Goal: Information Seeking & Learning: Learn about a topic

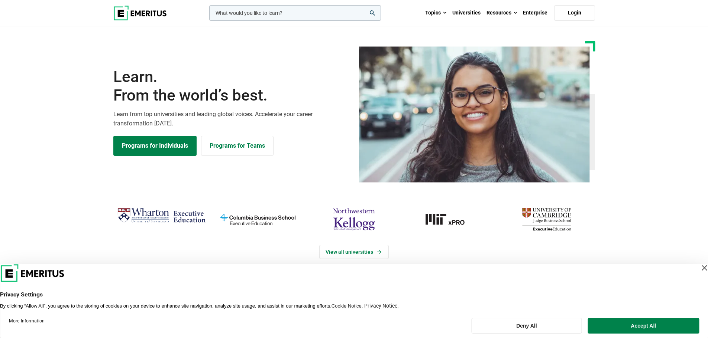
scroll to position [74, 0]
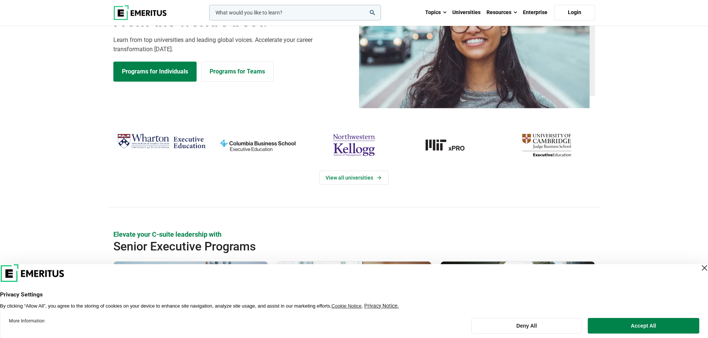
click at [78, 144] on div "View all universities" at bounding box center [354, 169] width 708 height 77
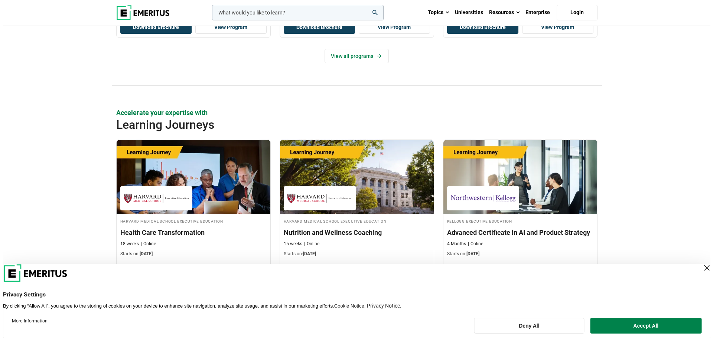
scroll to position [1374, 0]
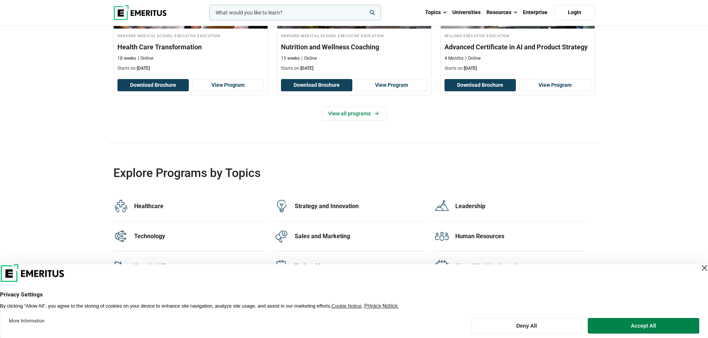
click at [263, 16] on input "woocommerce-product-search-field-0" at bounding box center [295, 13] width 172 height 16
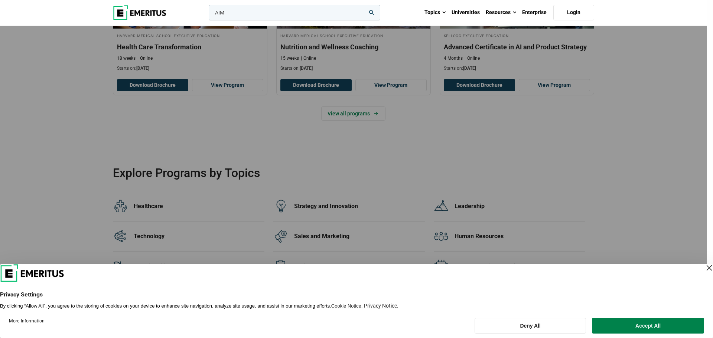
type input "AIM"
click at [207, 14] on button "search" at bounding box center [207, 14] width 0 height 0
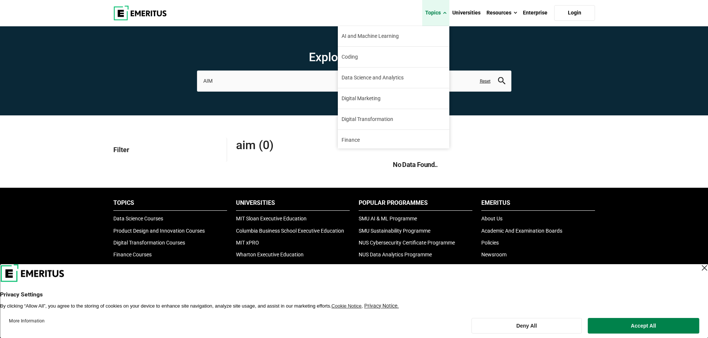
click at [445, 12] on span at bounding box center [444, 12] width 3 height 7
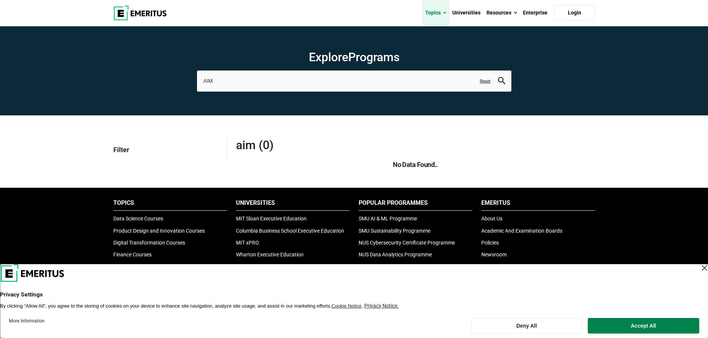
click at [445, 12] on span at bounding box center [444, 12] width 3 height 7
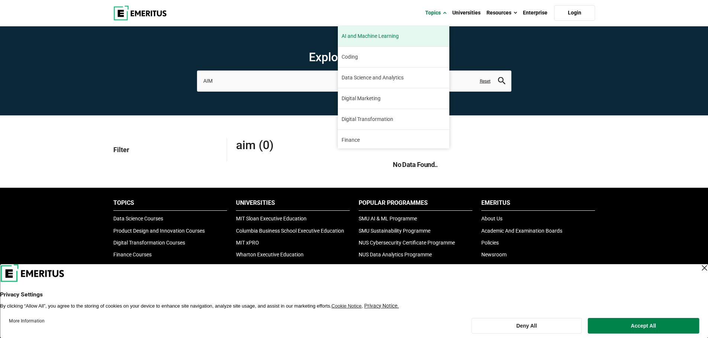
click at [388, 35] on span "AI and Machine Learning" at bounding box center [369, 36] width 57 height 8
